Goal: Task Accomplishment & Management: Complete application form

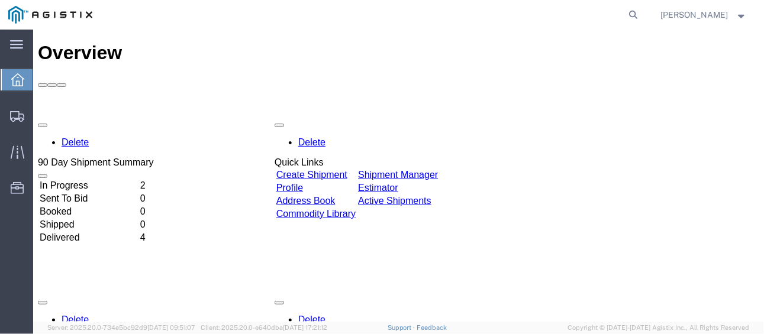
click at [152, 179] on td "2" at bounding box center [145, 185] width 13 height 12
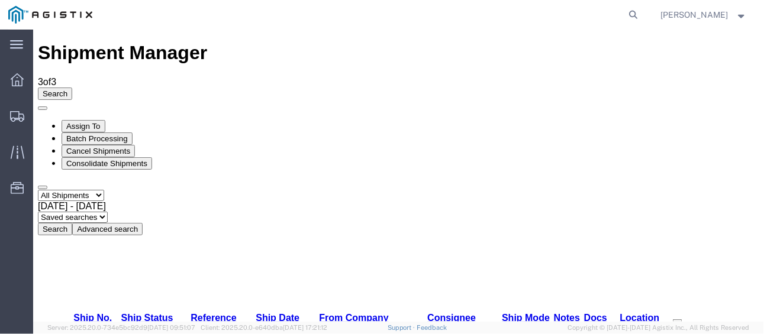
checkbox input "true"
click at [72, 222] on button "Search" at bounding box center [54, 228] width 34 height 12
click at [16, 41] on icon at bounding box center [16, 44] width 13 height 8
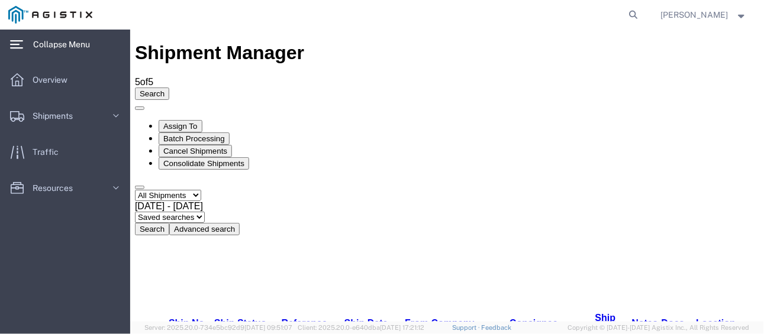
click at [16, 41] on icon at bounding box center [16, 44] width 13 height 8
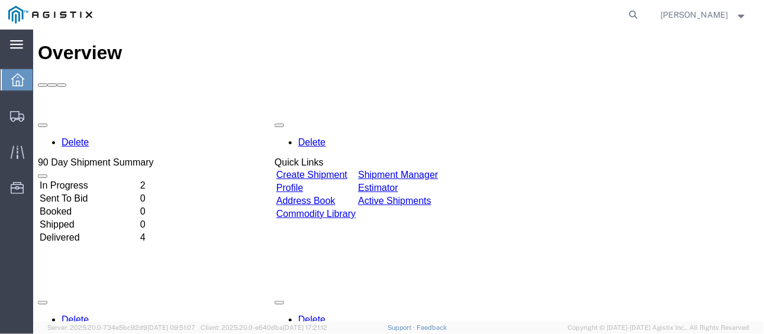
click at [347, 169] on link "Create Shipment" at bounding box center [311, 174] width 71 height 10
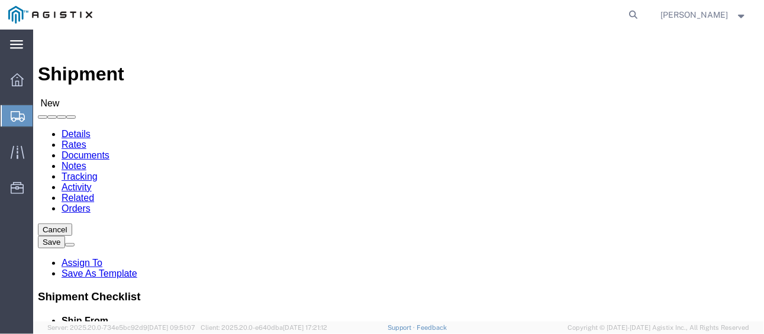
select select
click select "Select PG&E [PERSON_NAME]"
select select "111096"
click select "Select PG&E [PERSON_NAME]"
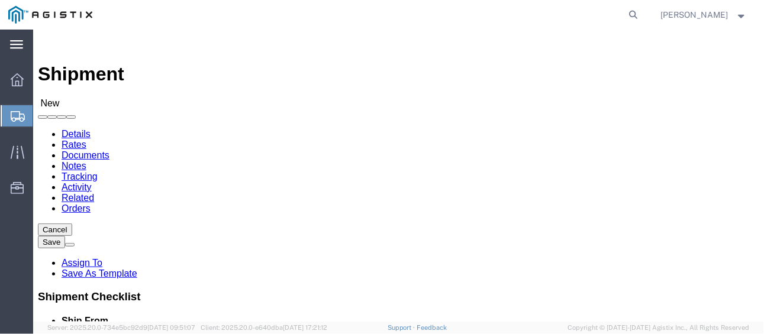
select select
click select "Select Tallapoosa"
select select "48971"
click select "Select Tallapoosa"
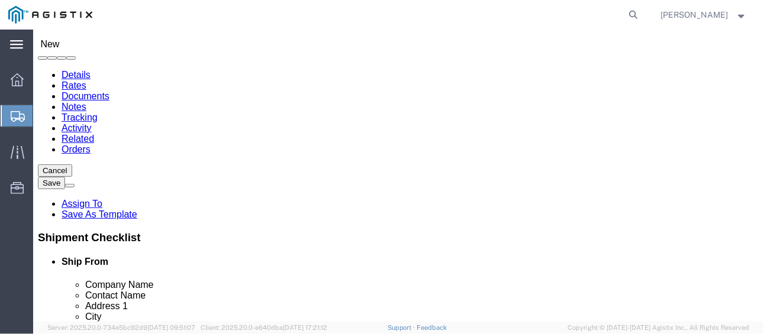
scroll to position [118, 0]
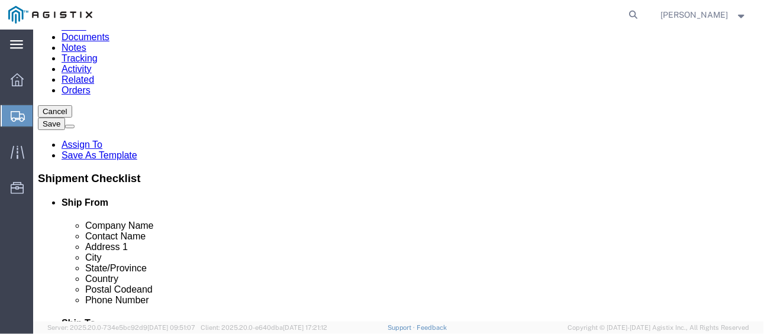
click input "text"
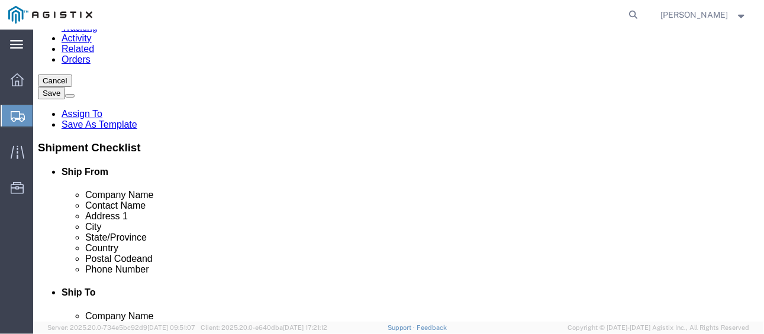
scroll to position [177, 0]
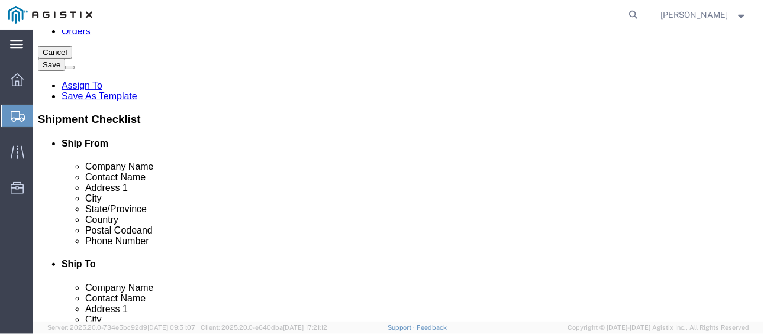
click input "text"
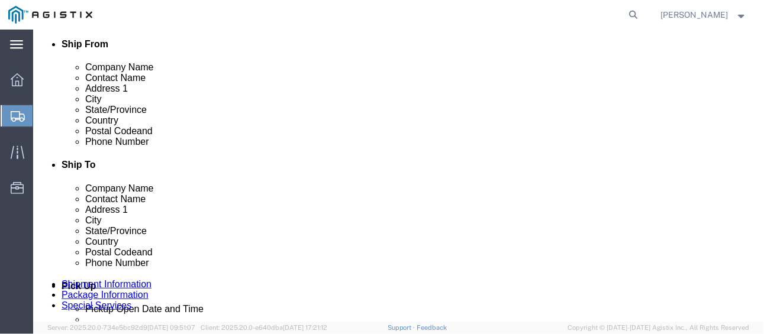
scroll to position [296, 0]
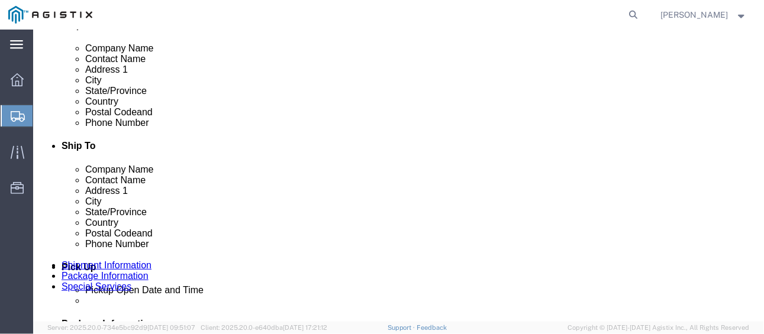
click input "text"
type input "30176"
select select
click input "text"
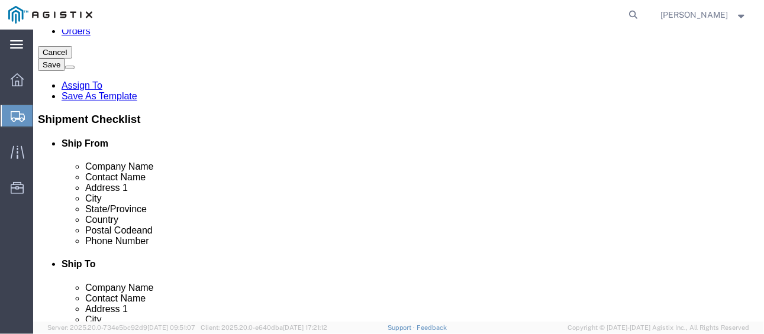
scroll to position [118, 0]
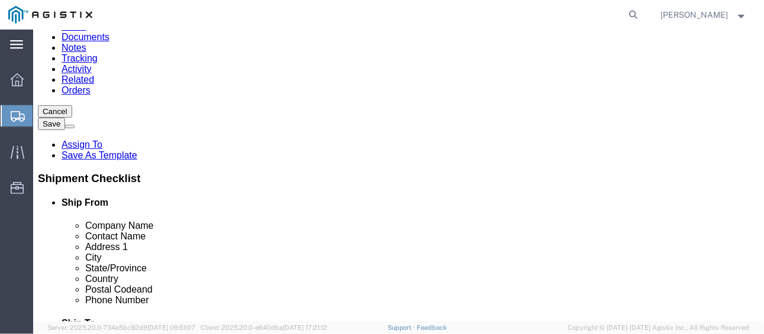
click input "text"
type input "TY"
click p "- Tydenbrooks - ([PERSON_NAME]) [STREET_ADDRESS]"
select select
type input "Tydenbrooks"
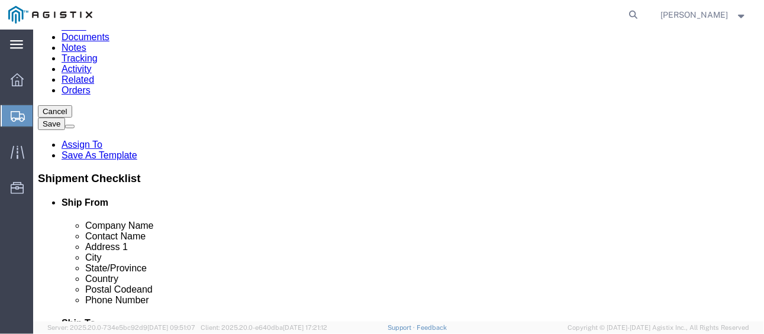
type input "[PERSON_NAME]"
type input "[STREET_ADDRESS]"
type input "Tallapoosa"
type input "8456893007"
type input "[EMAIL_ADDRESS][DOMAIN_NAME]"
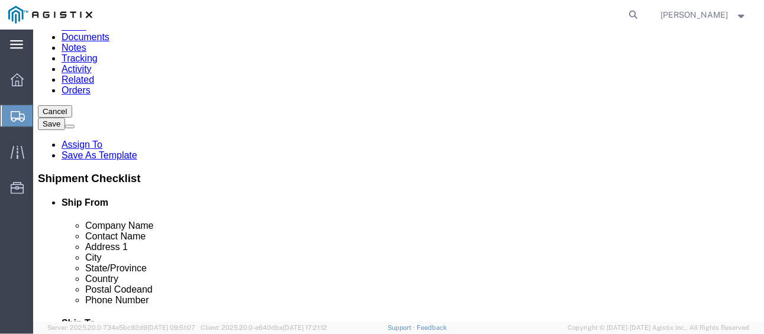
checkbox input "true"
select select "GA"
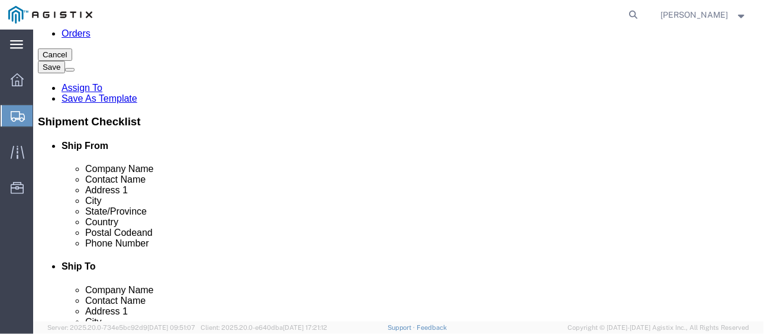
scroll to position [177, 0]
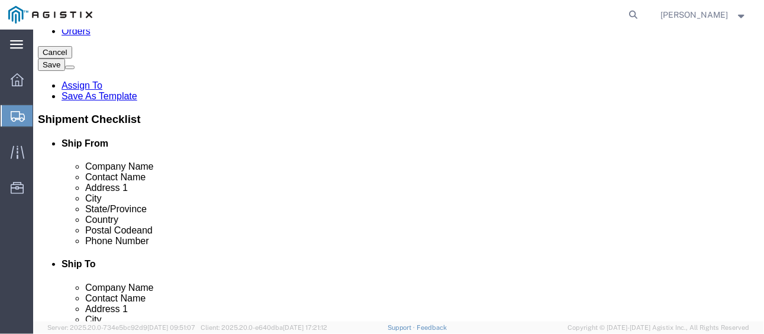
type input "Tydenbrooks"
click input "text"
paste input "Pacific Gas & Electric"
type input "Pacific Gas & Electric"
paste input "[STREET_ADDRESS][PERSON_NAME]"
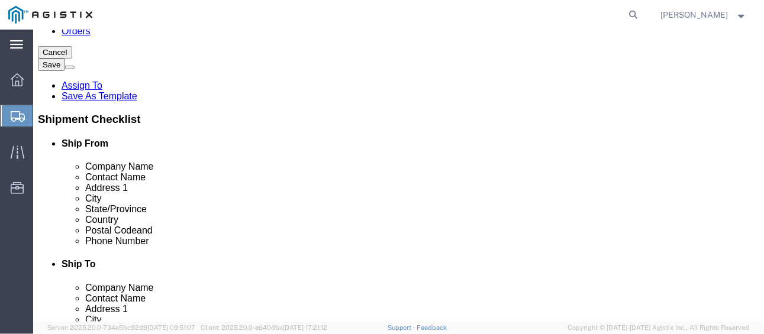
type input "[STREET_ADDRESS][PERSON_NAME]"
select select
paste input "Fremont"
type input "Fremont"
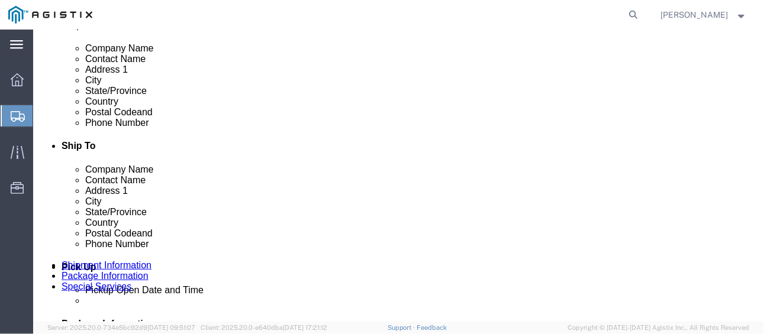
scroll to position [72, 0]
drag, startPoint x: 552, startPoint y: 248, endPoint x: 551, endPoint y: 257, distance: 8.3
click span "- PG&E - ([PERSON_NAME]) [STREET_ADDRESS], US - PG&E - (RECEIVING DEPT) [STREET…"
drag, startPoint x: 495, startPoint y: 230, endPoint x: 504, endPoint y: 232, distance: 9.2
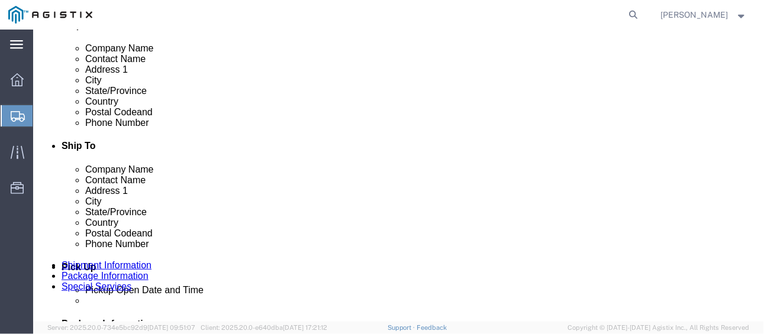
click p "- PG&E - () [STREET_ADDRESS][PERSON_NAME]"
select select
type input "PG&E"
type input "[STREET_ADDRESS][PERSON_NAME]"
type input "Fremont"
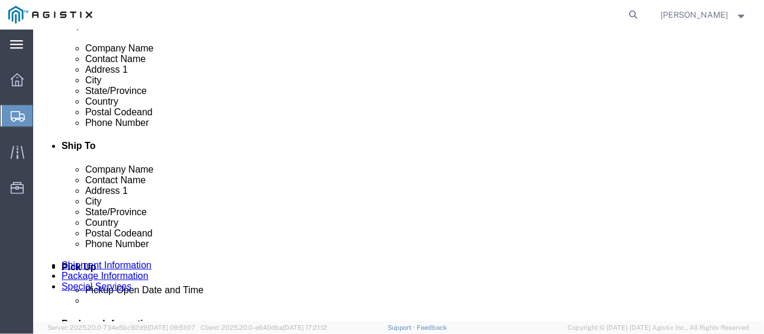
type input "94538-3129"
select select "CA"
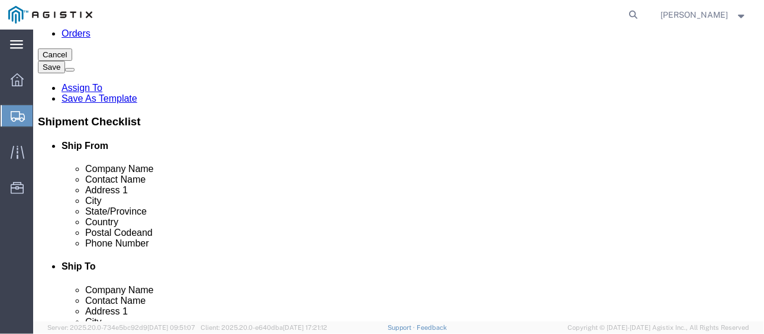
scroll to position [177, 0]
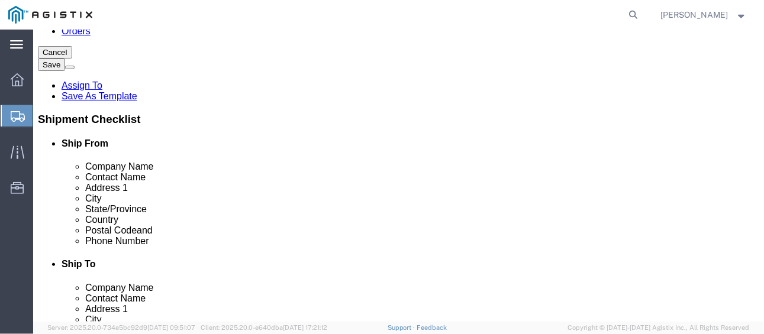
type input "Fremont"
select select
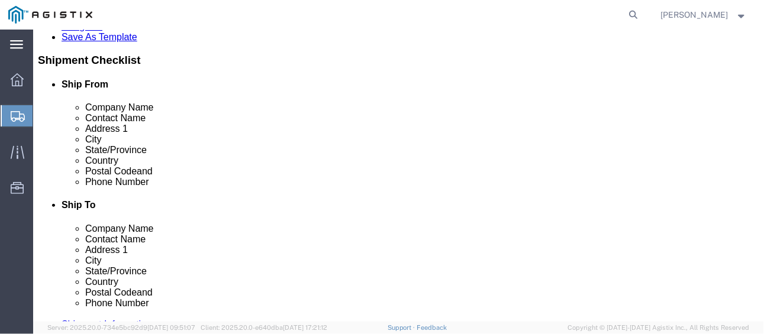
scroll to position [296, 0]
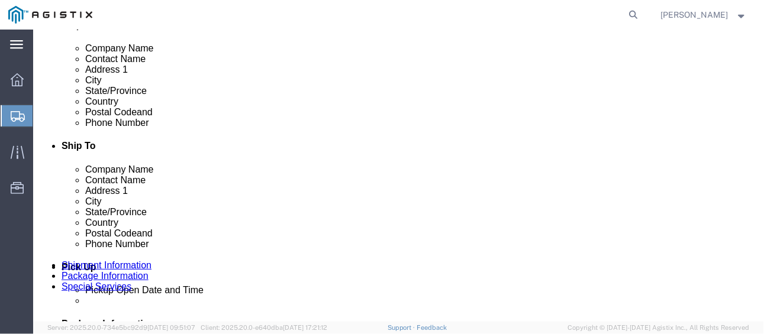
paste input "[PHONE_NUMBER]"
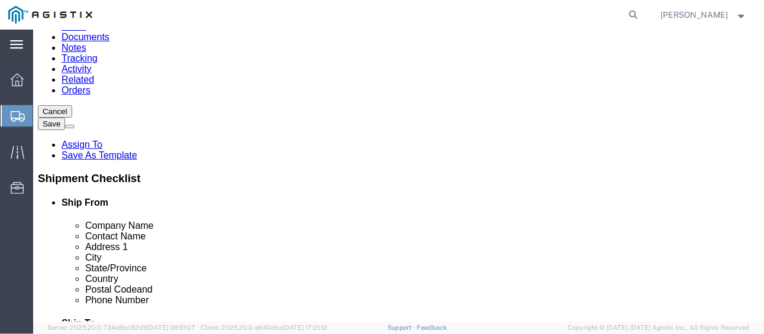
scroll to position [177, 0]
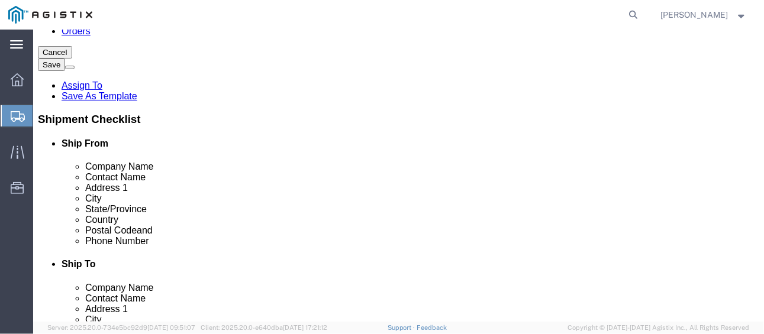
type input "[PHONE_NUMBER]"
paste input "None Selected"
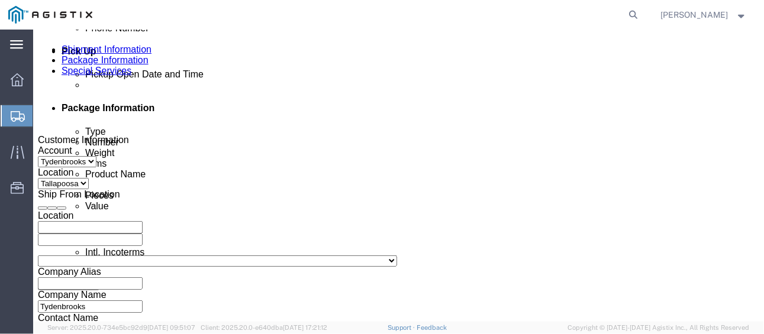
scroll to position [532, 0]
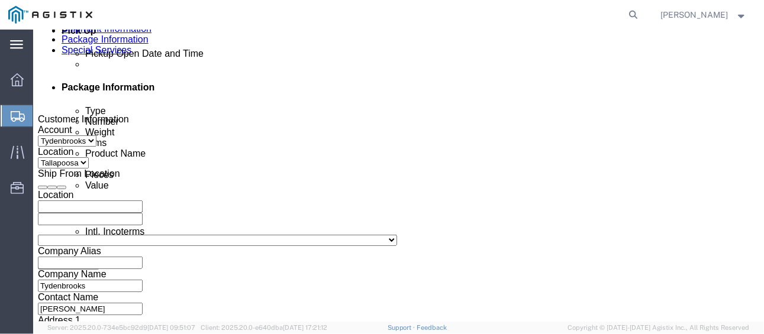
type input "None Selected"
click div "[DATE] 3:00 PM"
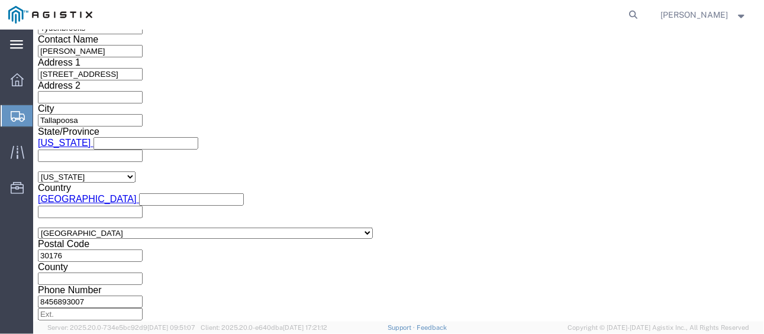
click icon
click input "3:00 PM"
type input "5:00 PM"
click button "Apply"
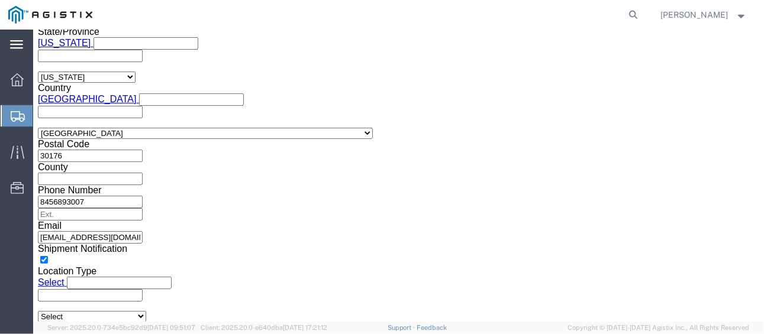
scroll to position [909, 0]
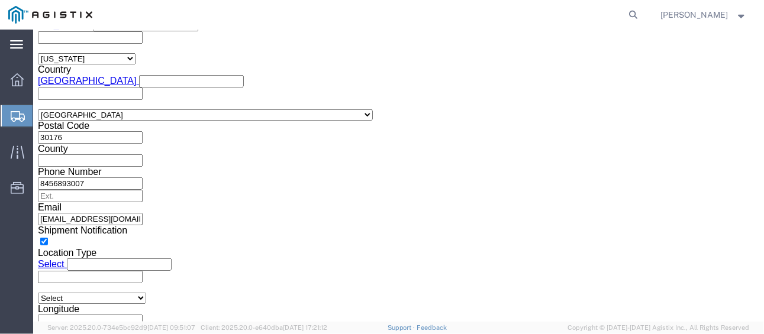
click button "Continue"
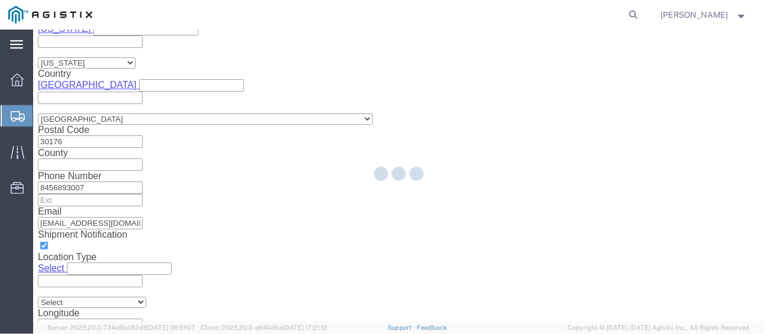
scroll to position [108, 0]
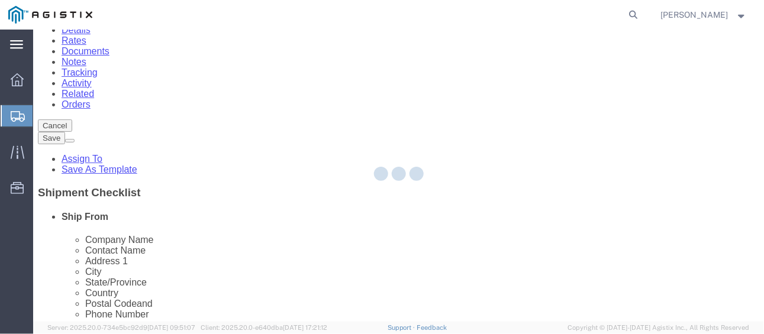
select select "CBOX"
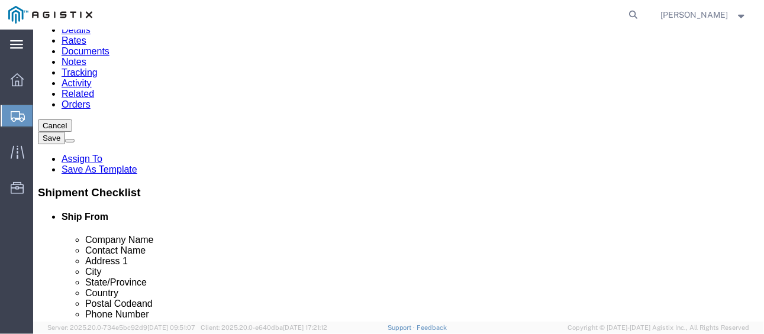
click select "Select Bale(s) Basket(s) Bolt(s) Bottle(s) Buckets Bulk Bundle(s) Can(s) Cardbo…"
click input "text"
type input "18"
type input "13"
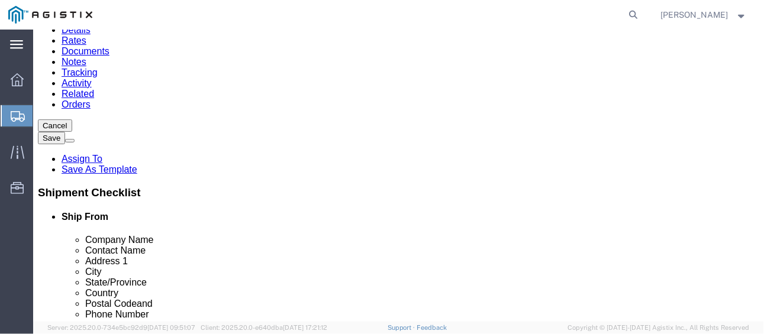
type input "17"
drag, startPoint x: 134, startPoint y: 186, endPoint x: 106, endPoint y: 192, distance: 28.9
click div "0.00 Select kgs lbs"
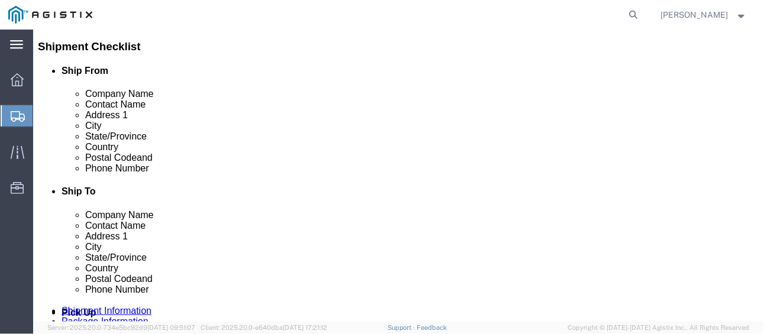
scroll to position [269, 0]
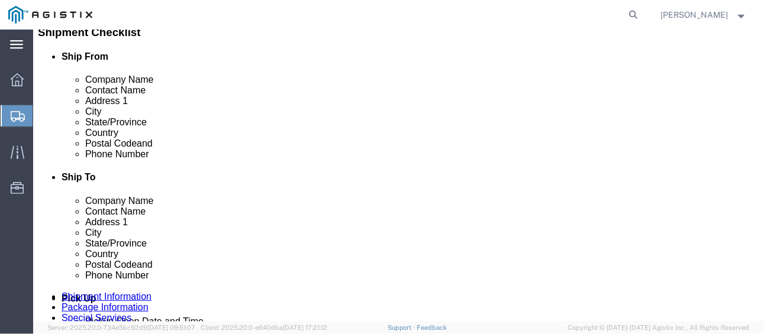
type input "27"
click button "Continue"
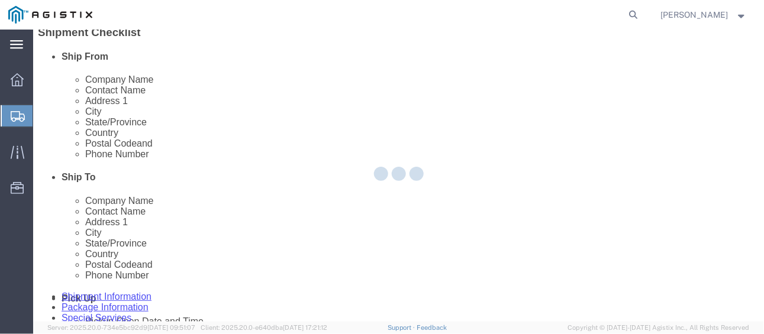
scroll to position [244, 0]
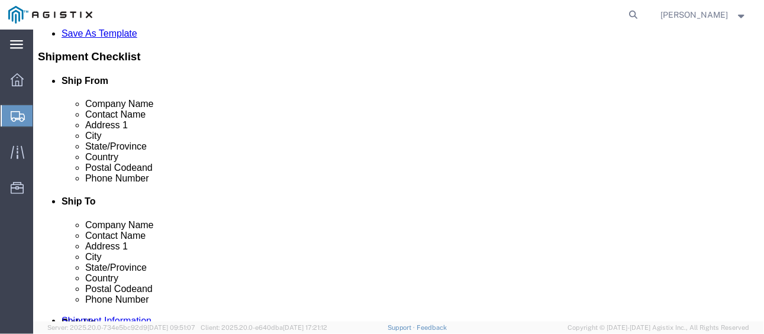
click span
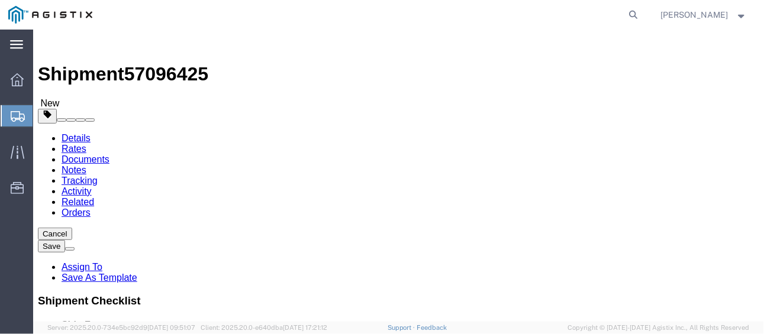
scroll to position [59, 0]
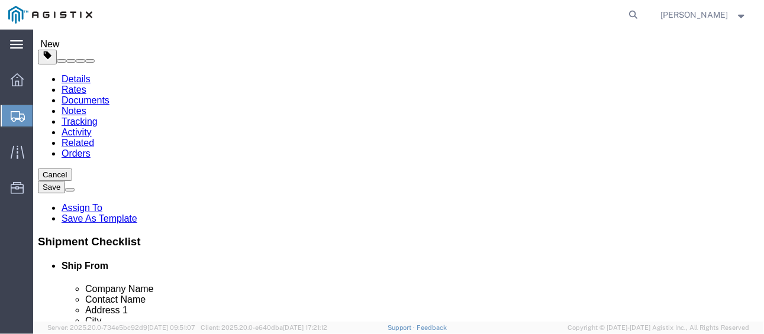
select select "GA"
click input "Contact Name"
click div "Contact Name Phone Number Address 2 City Zip Code Tax Number"
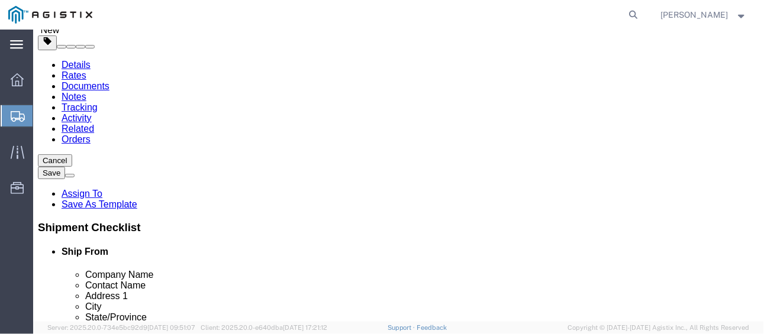
scroll to position [136, 0]
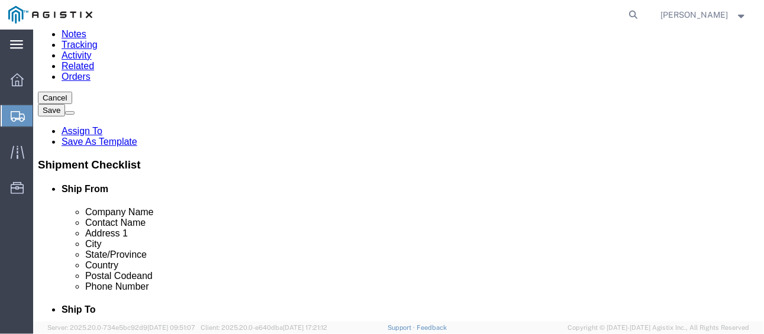
click button "Rate Shipment"
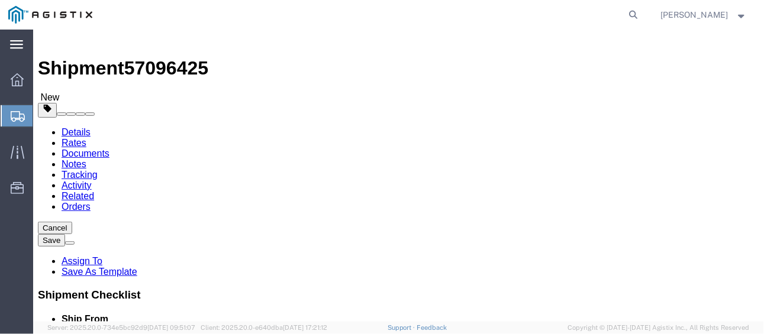
scroll to position [0, 0]
